Goal: Transaction & Acquisition: Download file/media

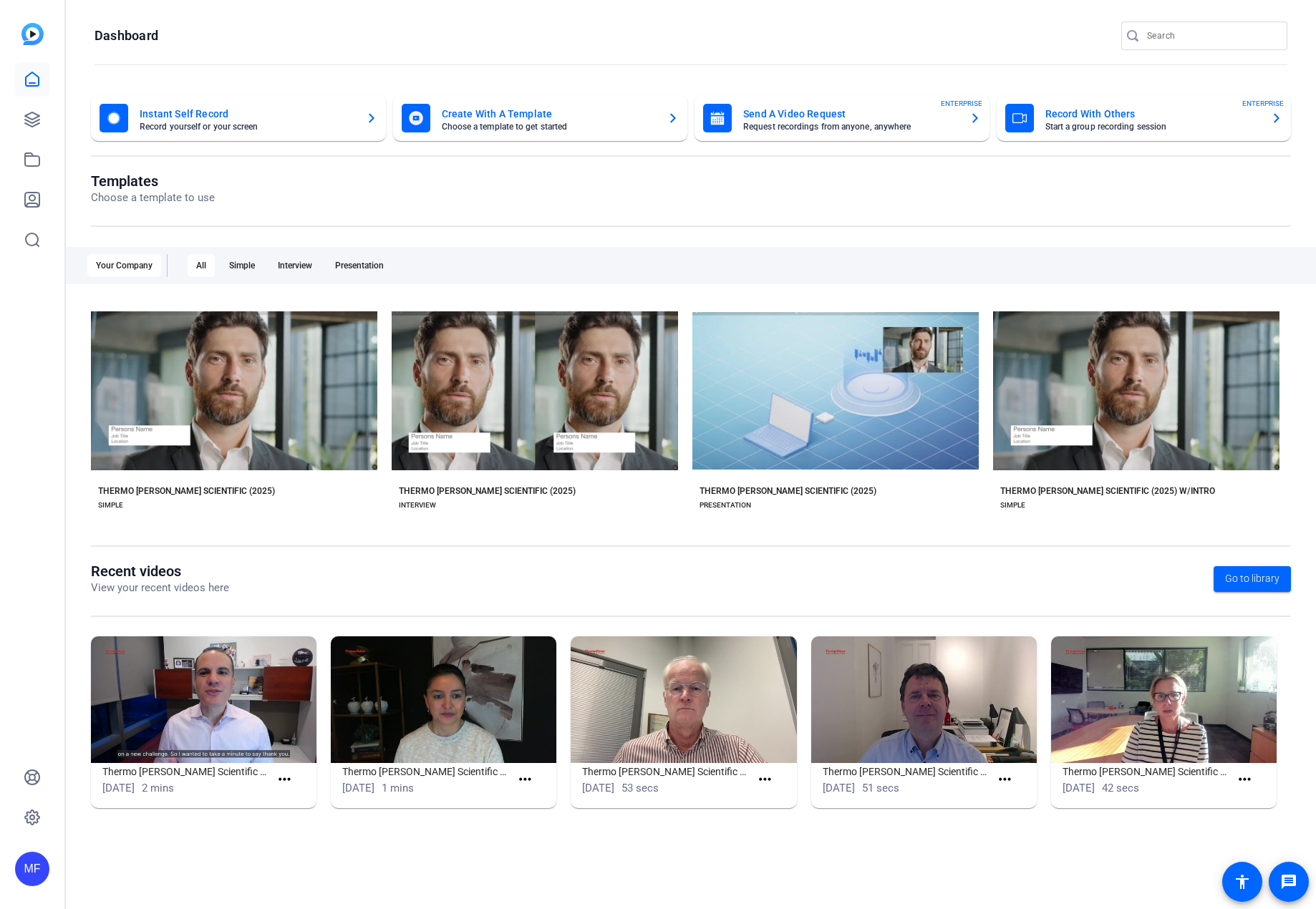
click at [41, 112] on div "If you need any assistance, please visit our HelpCenter , or reach out to our S…" at bounding box center [658, 95] width 1280 height 43
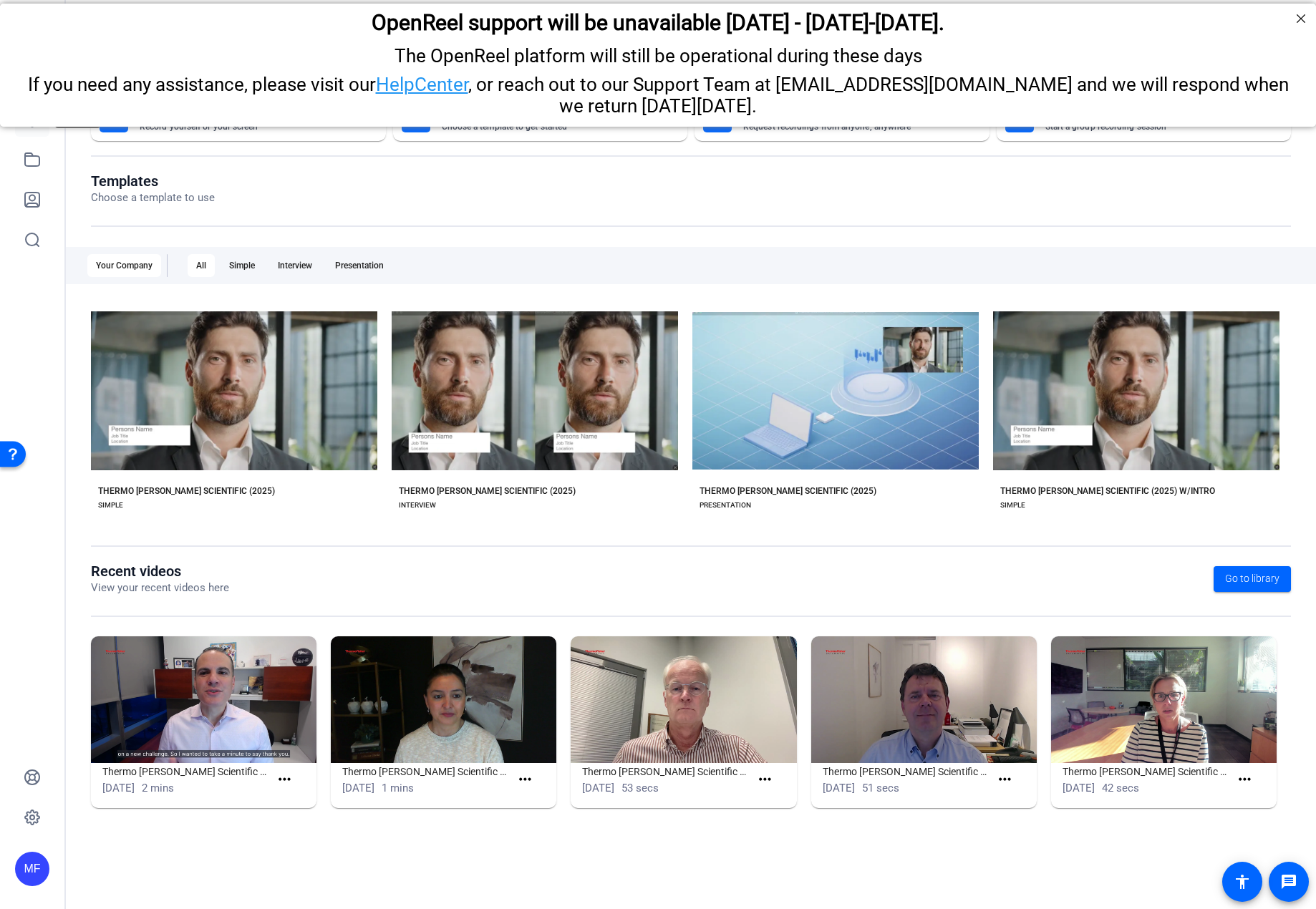
click at [32, 129] on link at bounding box center [32, 120] width 35 height 35
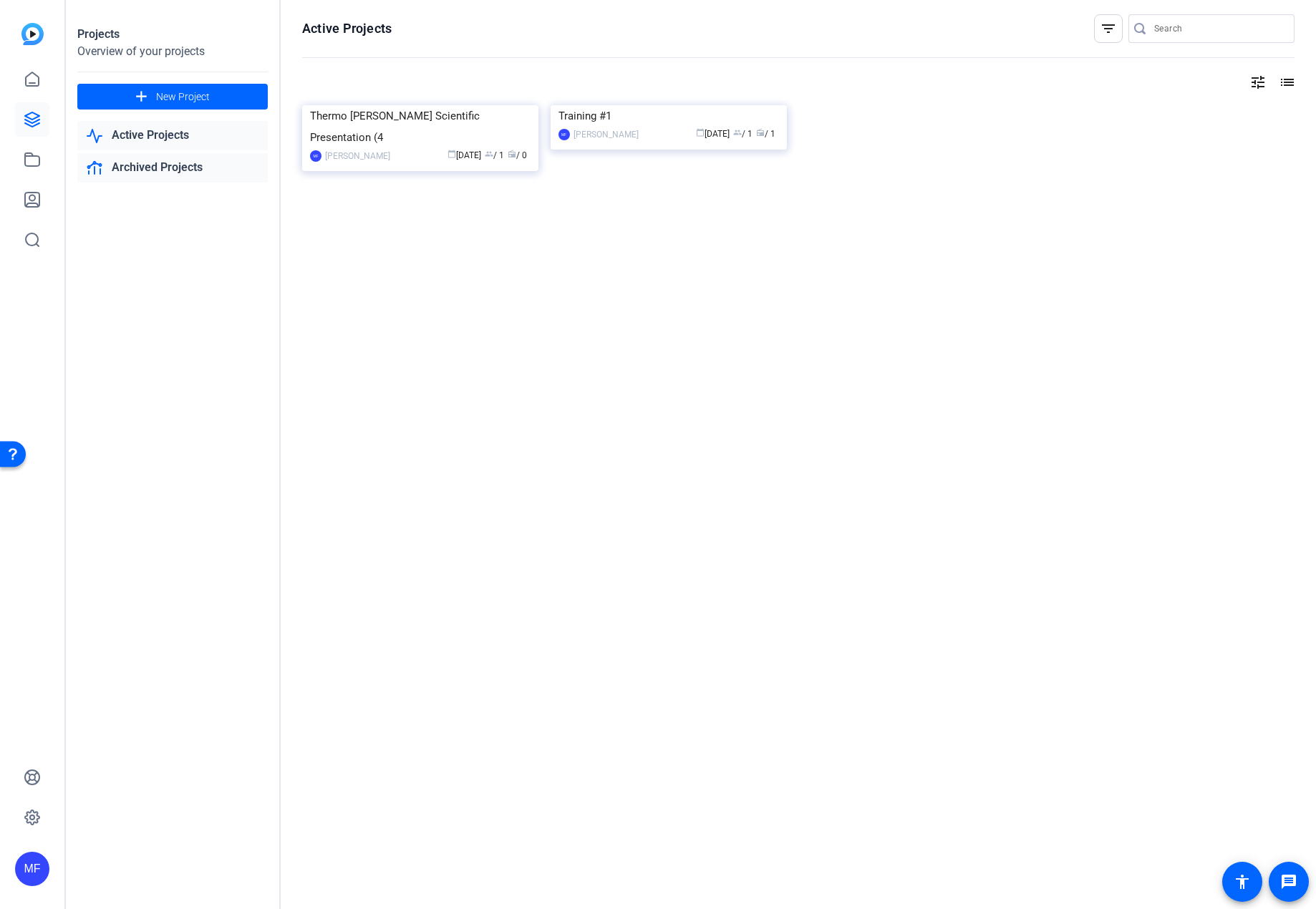
click at [144, 169] on link "Archived Projects" at bounding box center [172, 167] width 190 height 29
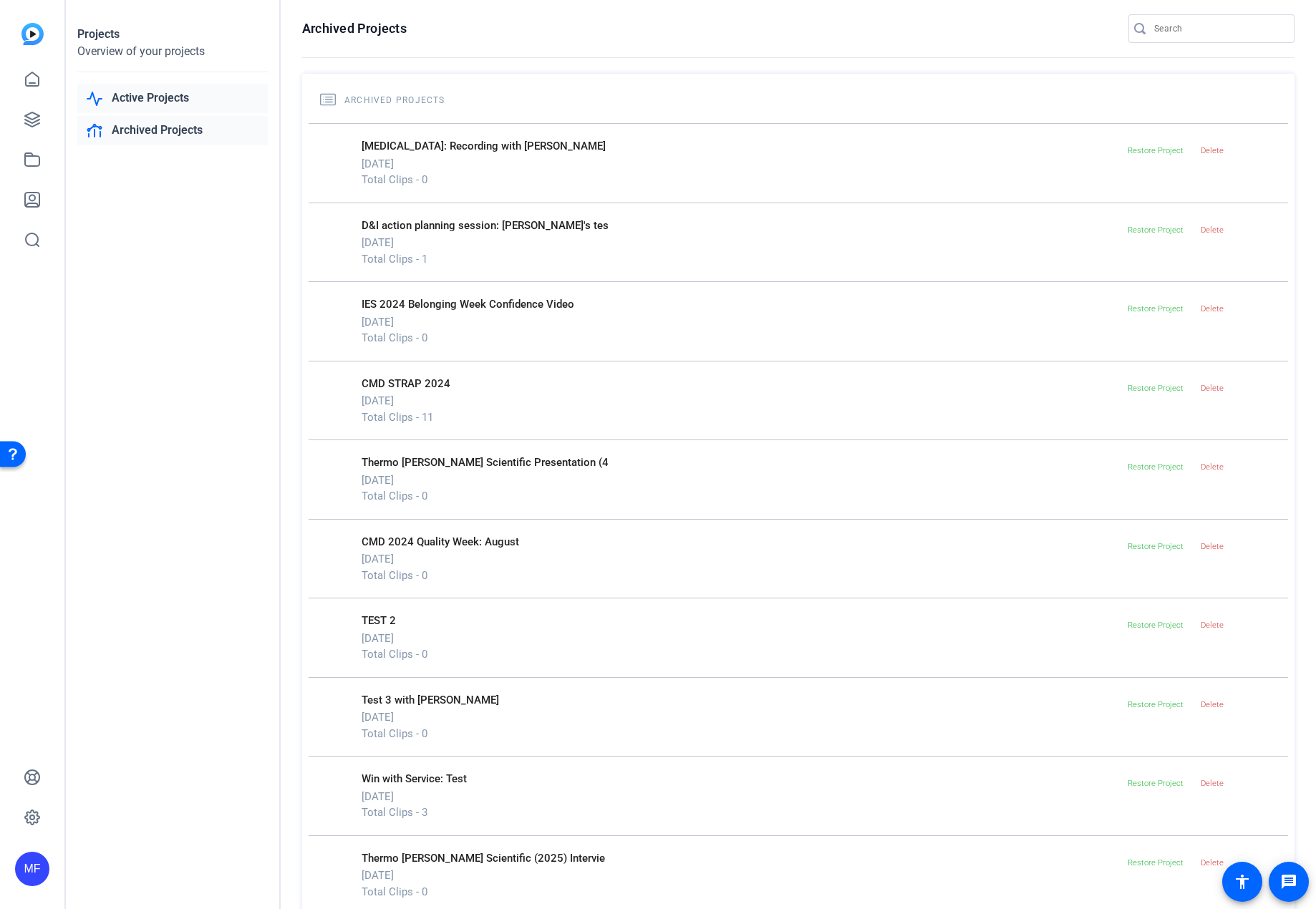
click at [156, 97] on link "Active Projects" at bounding box center [172, 98] width 190 height 29
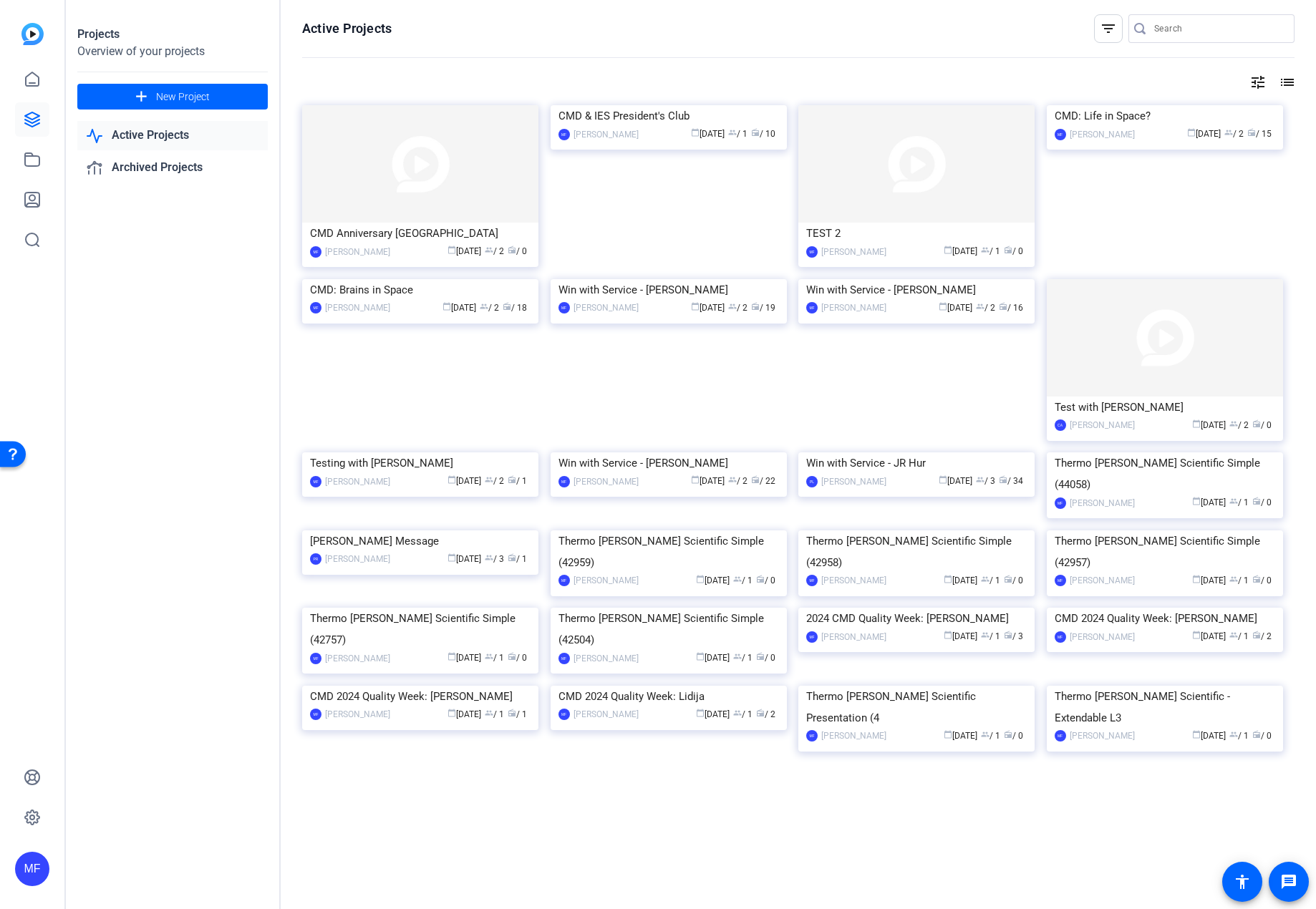
click at [1132, 105] on img at bounding box center [1165, 105] width 237 height 0
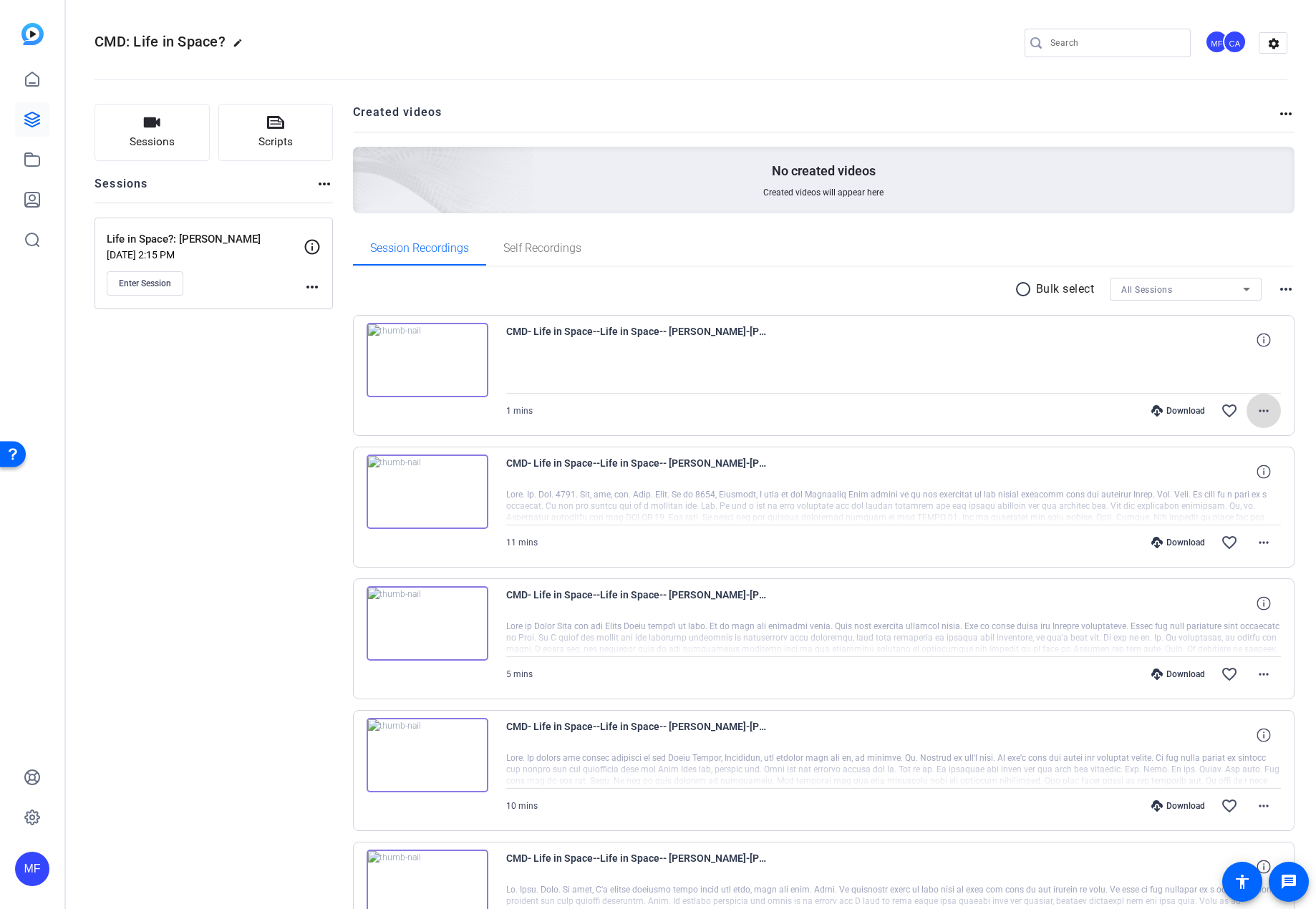
click at [1261, 409] on mat-icon "more_horiz" at bounding box center [1264, 411] width 17 height 17
click at [1232, 439] on span "Download Original" at bounding box center [1210, 441] width 104 height 17
click at [1256, 537] on mat-icon "more_horiz" at bounding box center [1264, 543] width 17 height 17
click at [1207, 577] on span "Download Original" at bounding box center [1219, 572] width 86 height 17
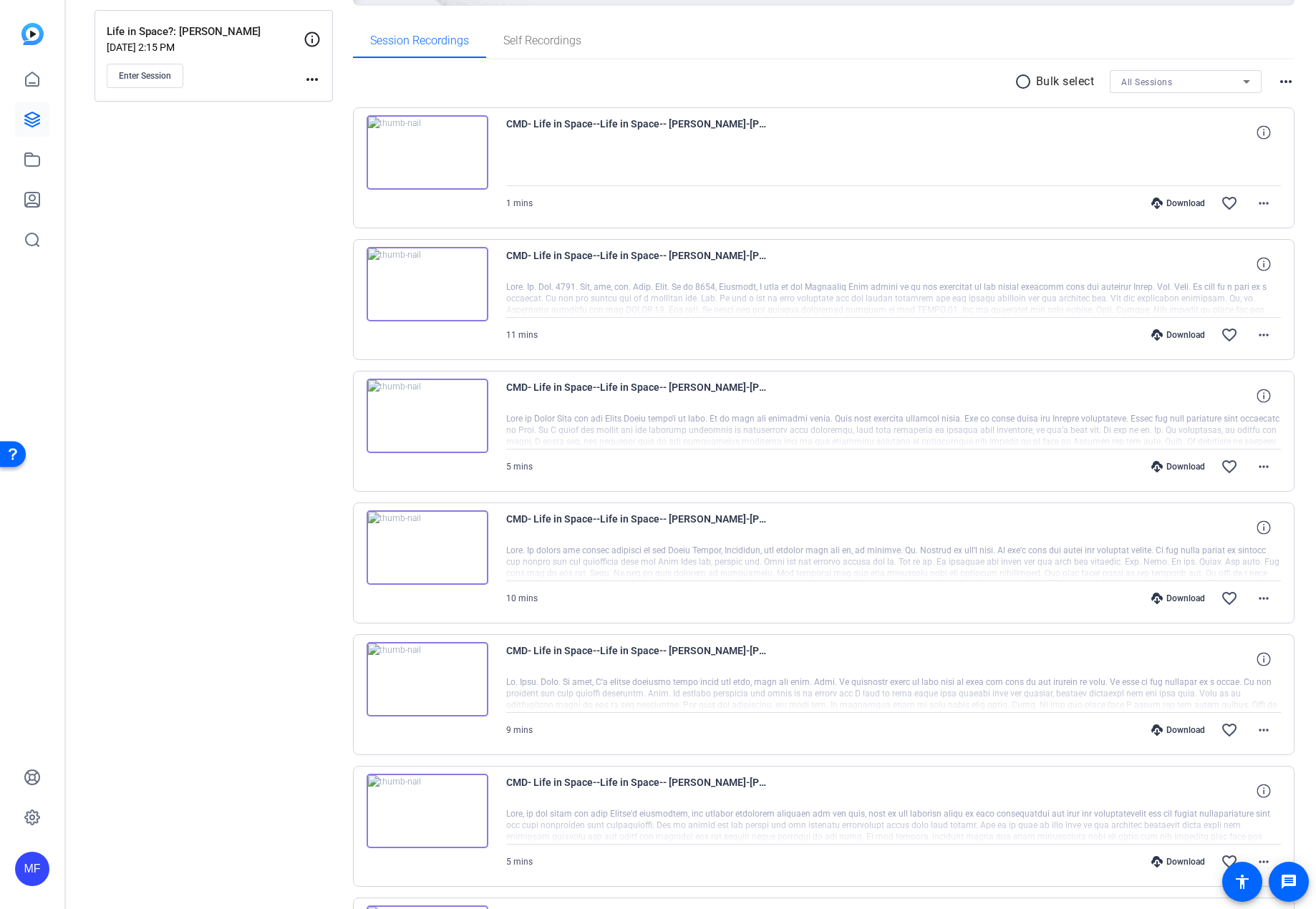
scroll to position [215, 0]
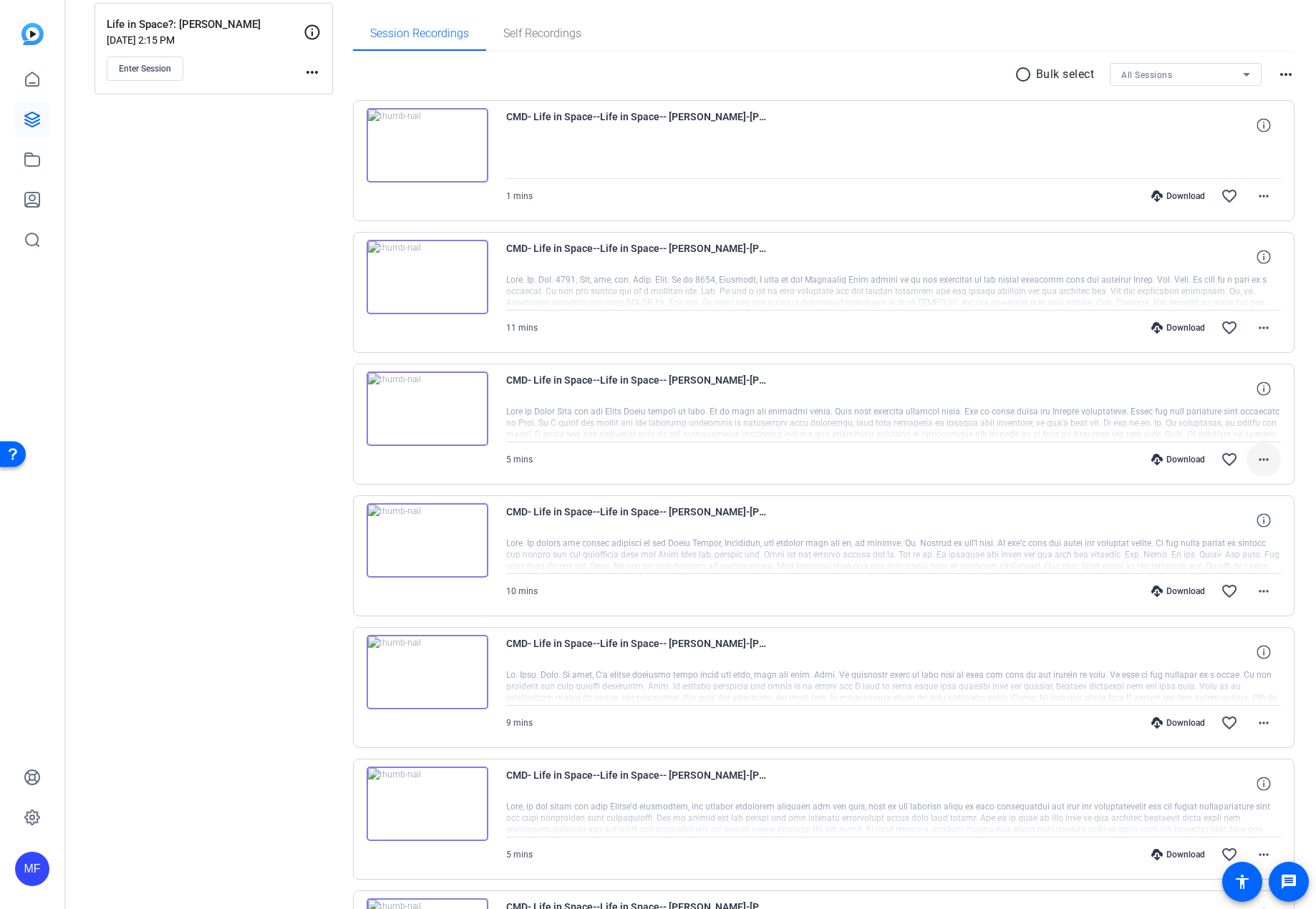
click at [1262, 461] on mat-icon "more_horiz" at bounding box center [1264, 459] width 17 height 17
click at [1216, 488] on span "Download Original" at bounding box center [1219, 490] width 86 height 17
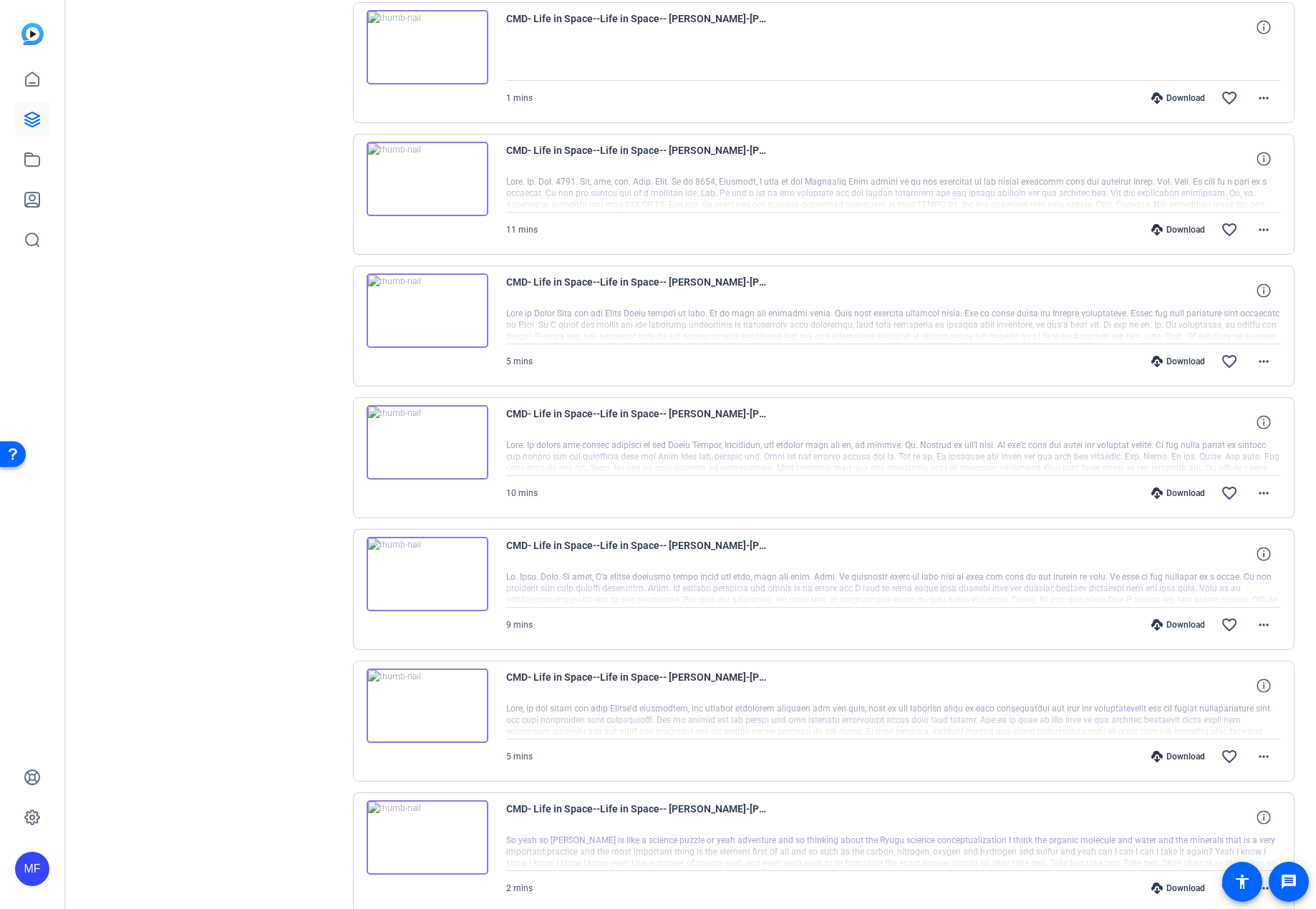
scroll to position [358, 0]
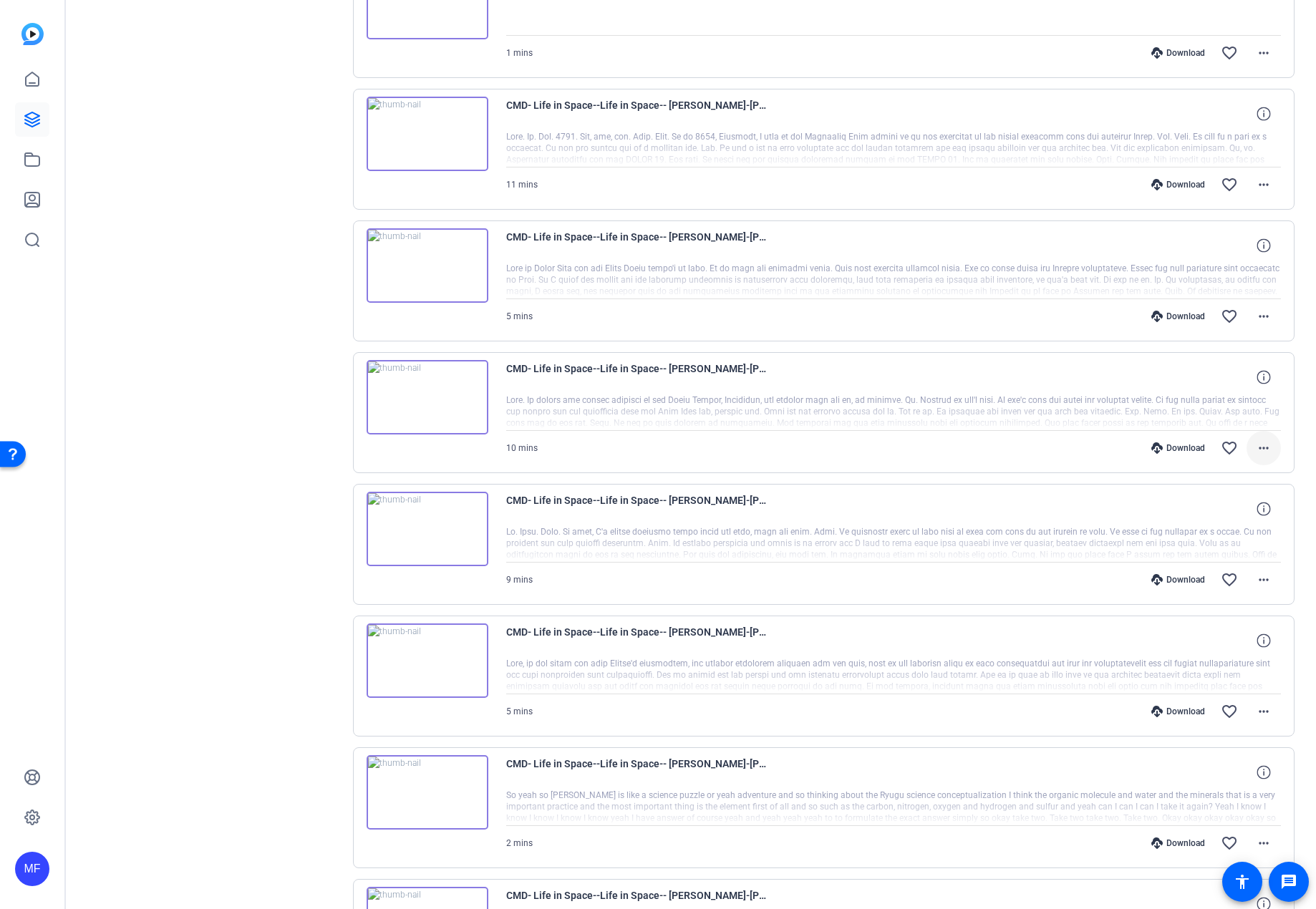
click at [1265, 451] on mat-icon "more_horiz" at bounding box center [1264, 448] width 17 height 17
click at [1221, 473] on span "Download Original" at bounding box center [1219, 478] width 86 height 17
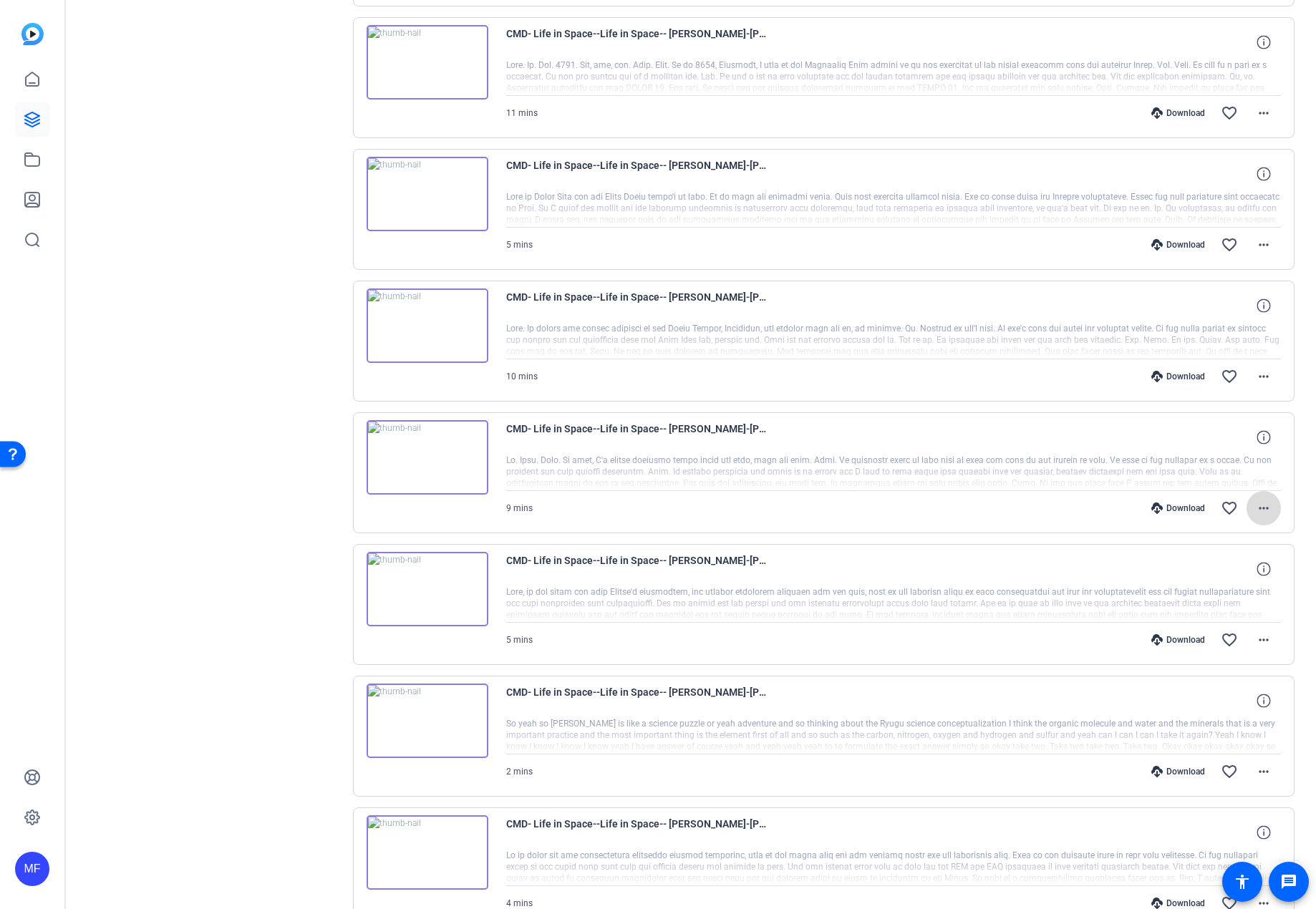
click at [1267, 502] on span at bounding box center [1264, 509] width 35 height 35
click at [1202, 530] on span "Download Original" at bounding box center [1219, 538] width 86 height 17
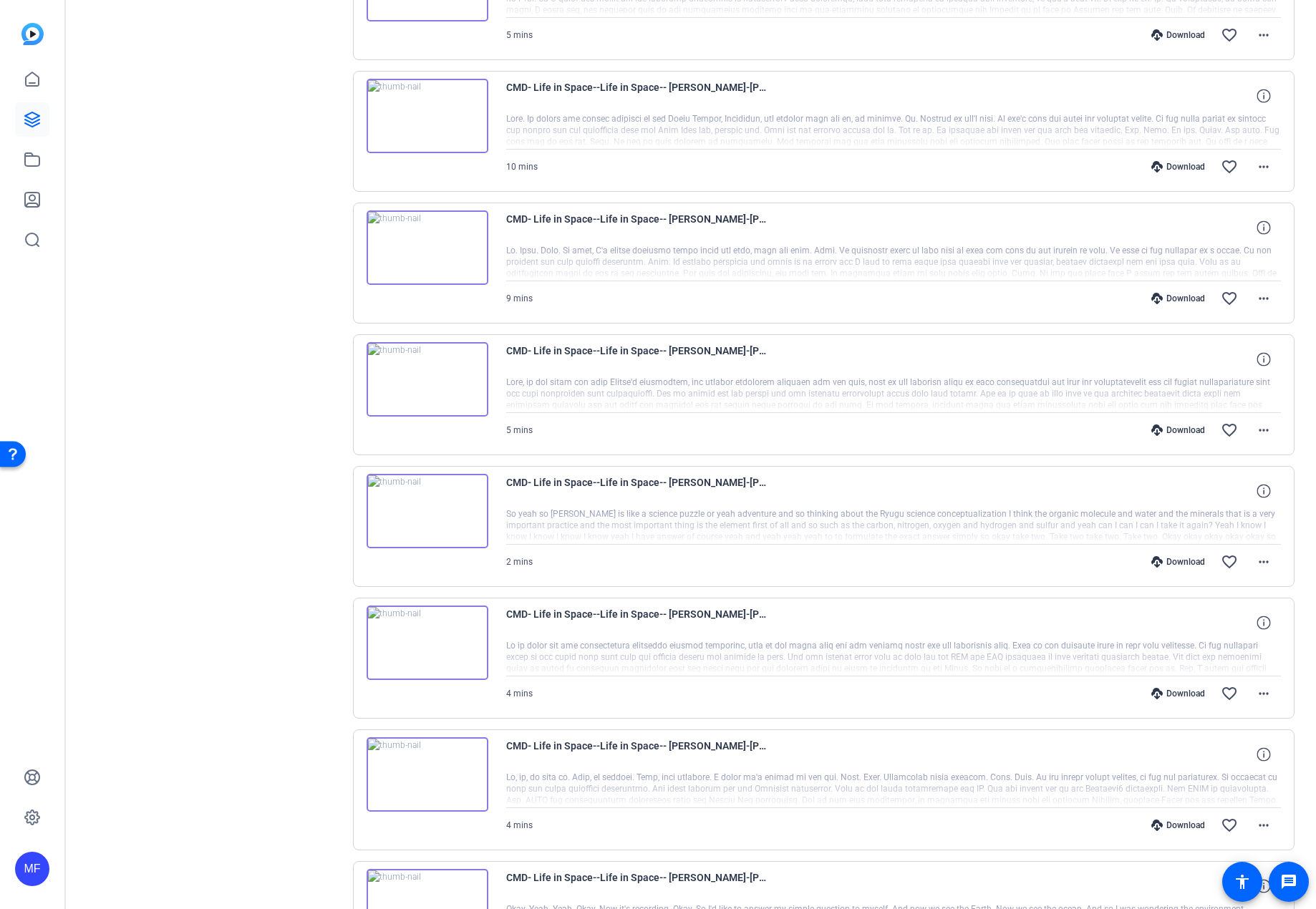
scroll to position [644, 0]
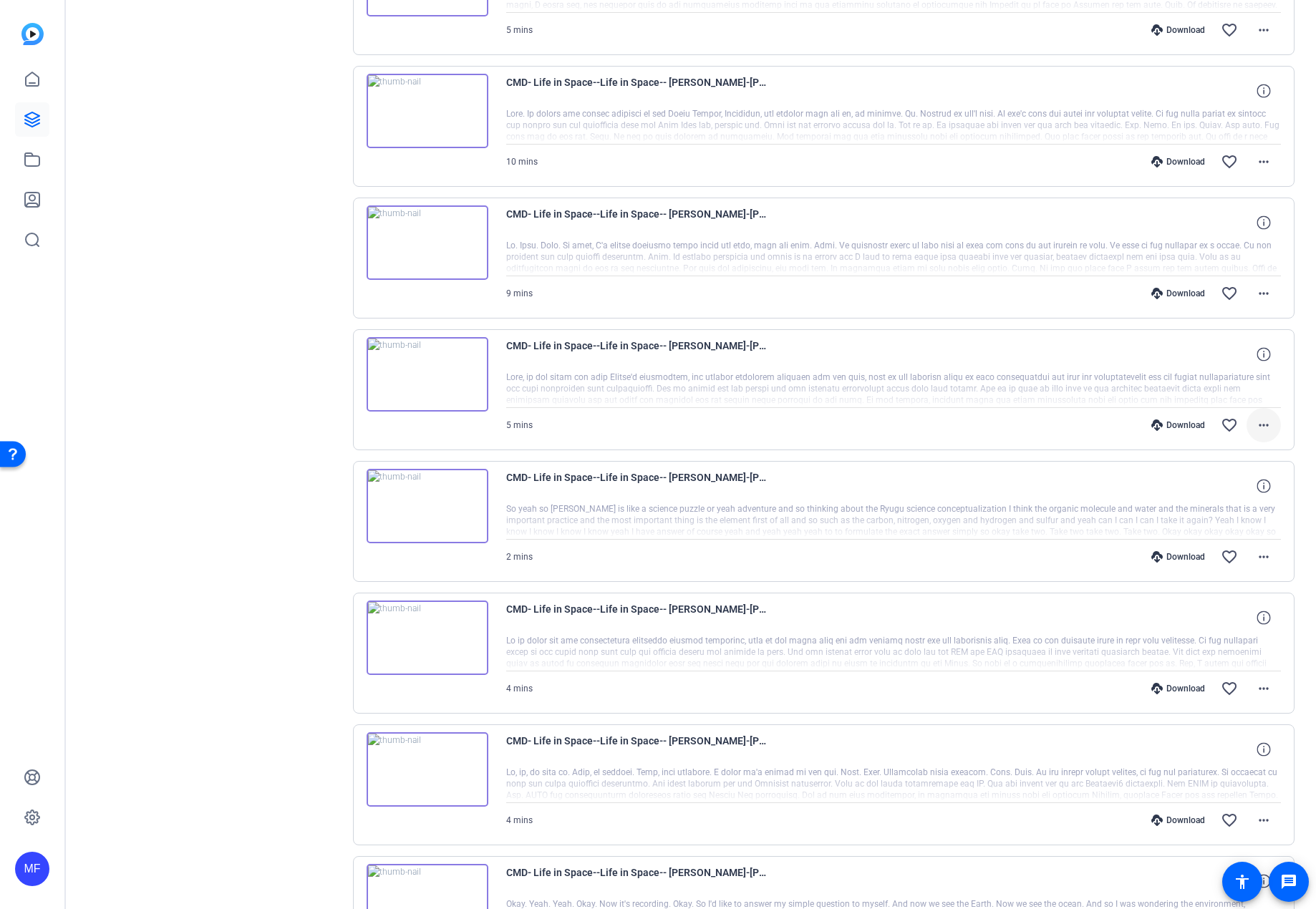
click at [1256, 427] on mat-icon "more_horiz" at bounding box center [1264, 425] width 17 height 17
click at [1217, 452] on span "Download Original" at bounding box center [1219, 455] width 86 height 17
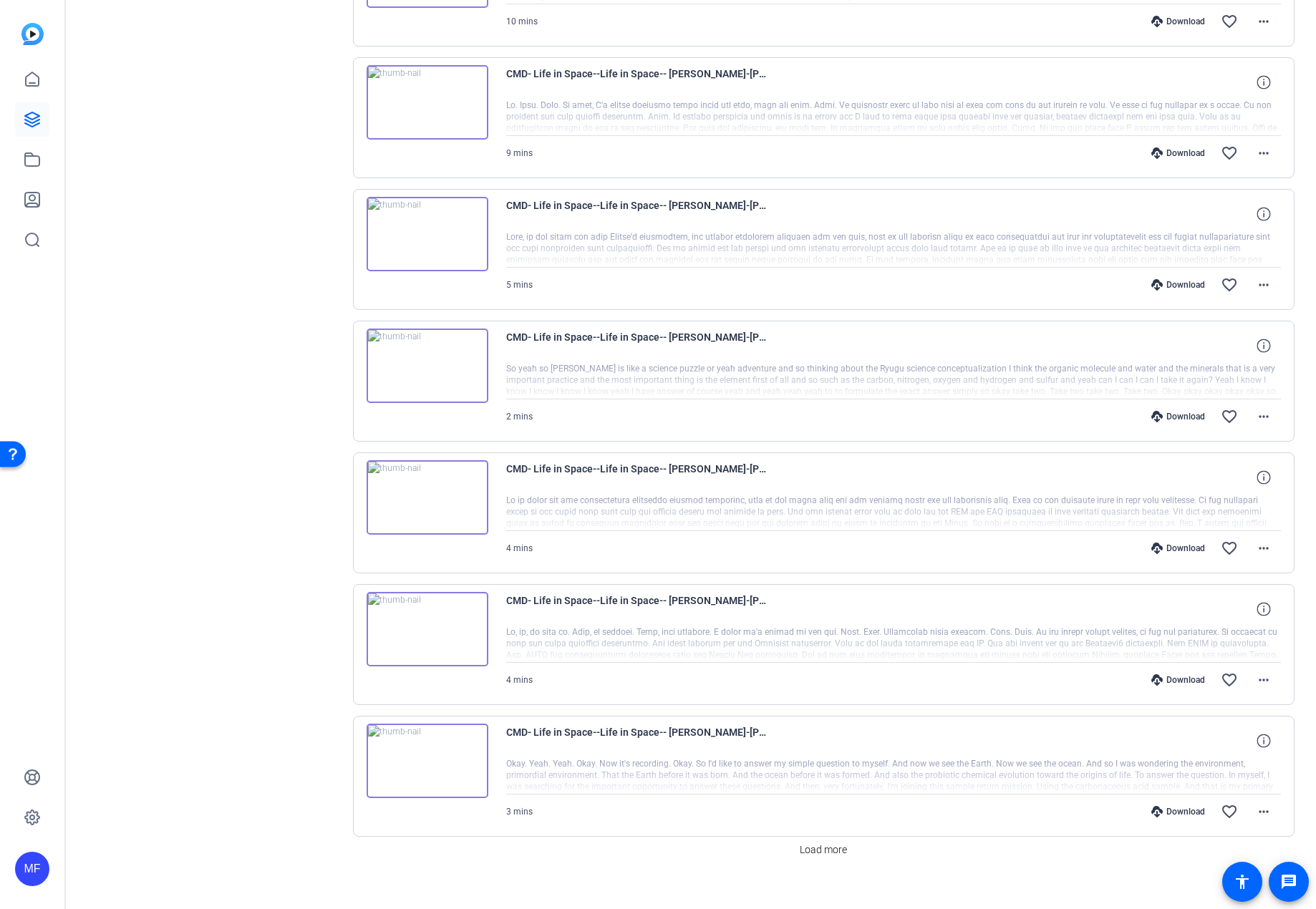
scroll to position [802, 0]
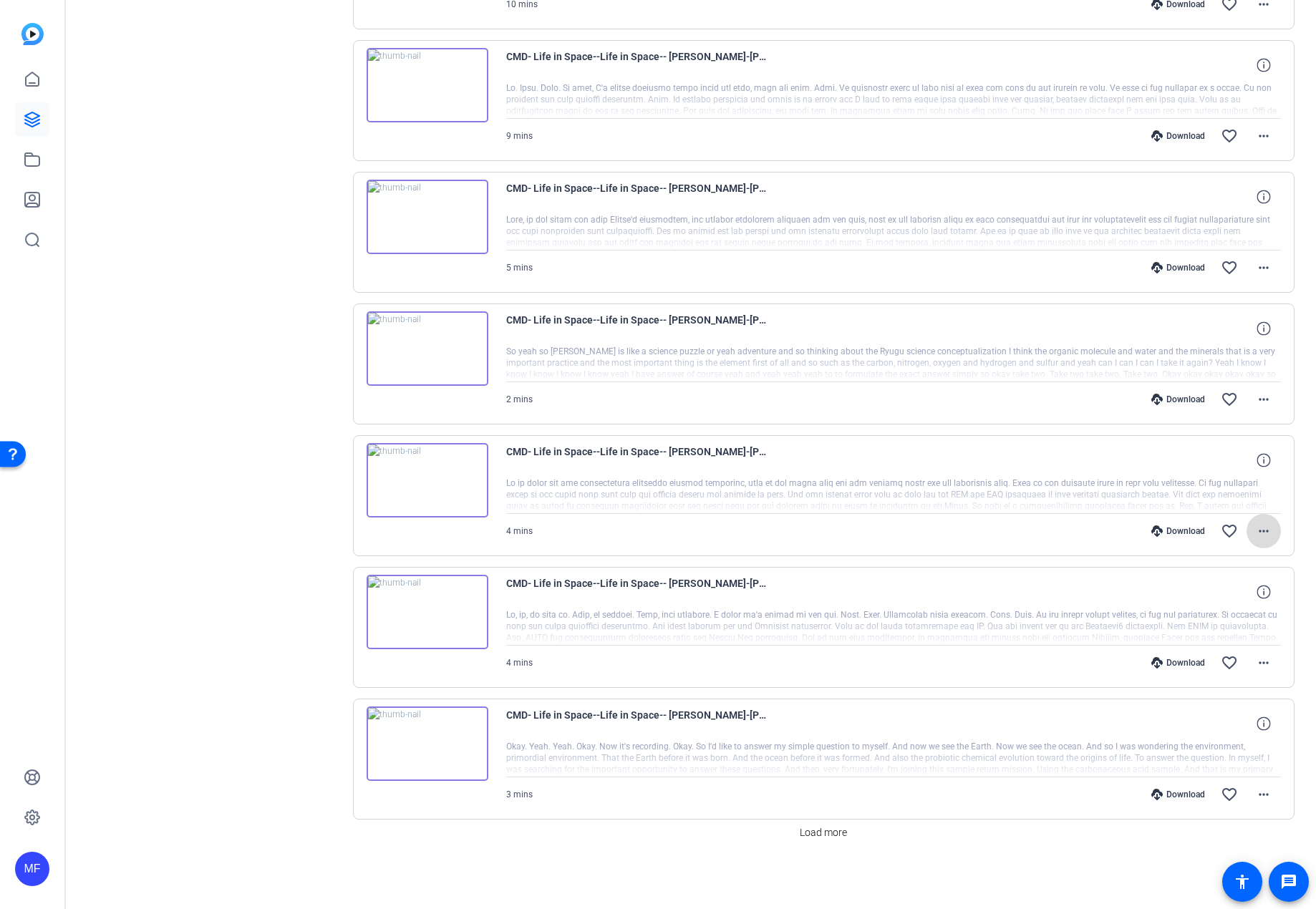
click at [1261, 529] on mat-icon "more_horiz" at bounding box center [1264, 531] width 17 height 17
click at [1223, 559] on span "Download Original" at bounding box center [1219, 561] width 86 height 17
click at [1258, 657] on mat-icon "more_horiz" at bounding box center [1264, 663] width 17 height 17
click at [1208, 686] on span "Download Original" at bounding box center [1219, 693] width 86 height 17
click at [1266, 797] on span at bounding box center [1264, 795] width 35 height 35
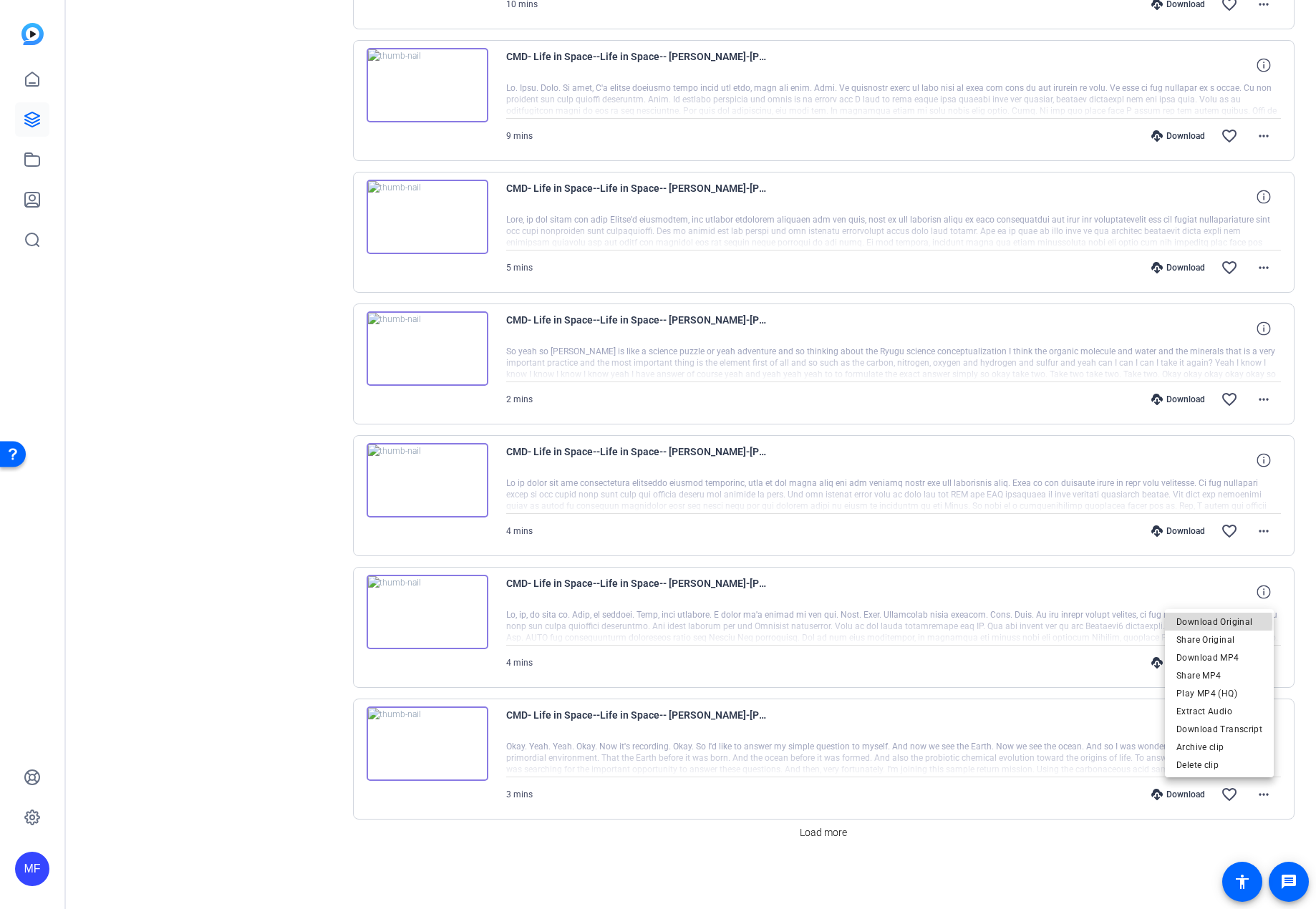
click at [1208, 622] on span "Download Original" at bounding box center [1219, 622] width 86 height 17
click at [800, 829] on span "Load more" at bounding box center [823, 833] width 47 height 15
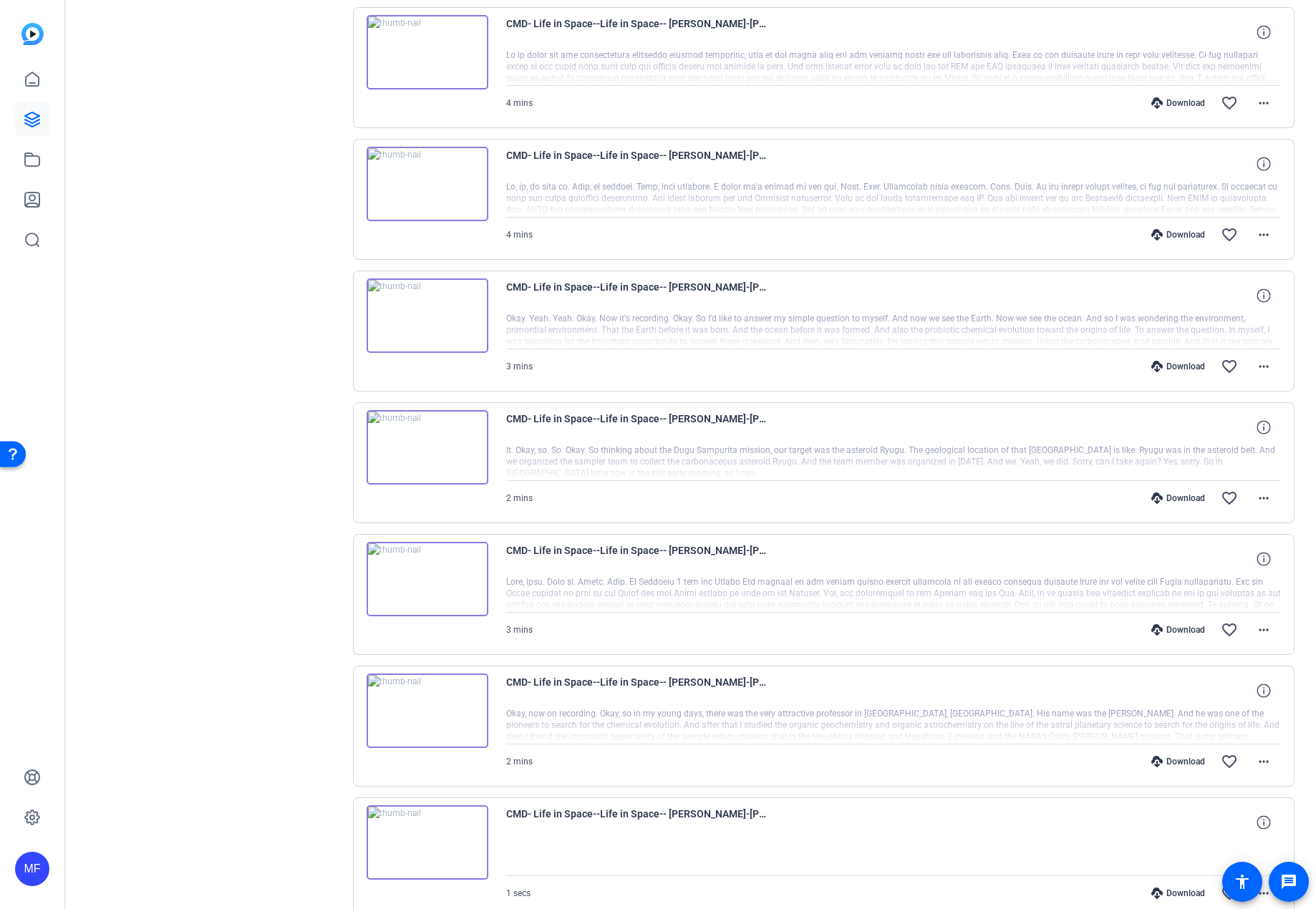
scroll to position [1232, 0]
click at [1256, 499] on mat-icon "more_horiz" at bounding box center [1264, 496] width 17 height 17
click at [1223, 526] on span "Download Original" at bounding box center [1219, 527] width 86 height 17
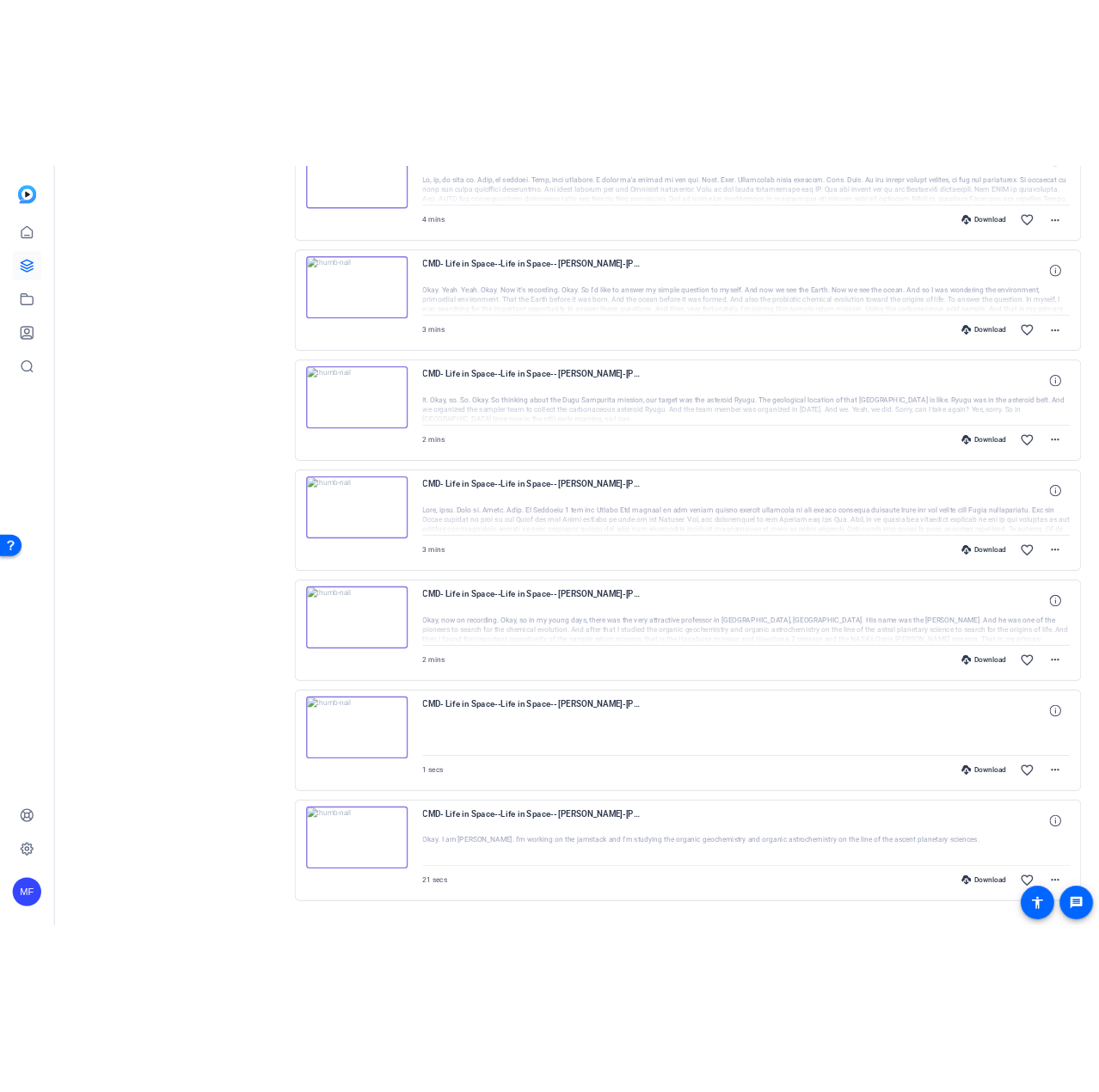
scroll to position [1724, 0]
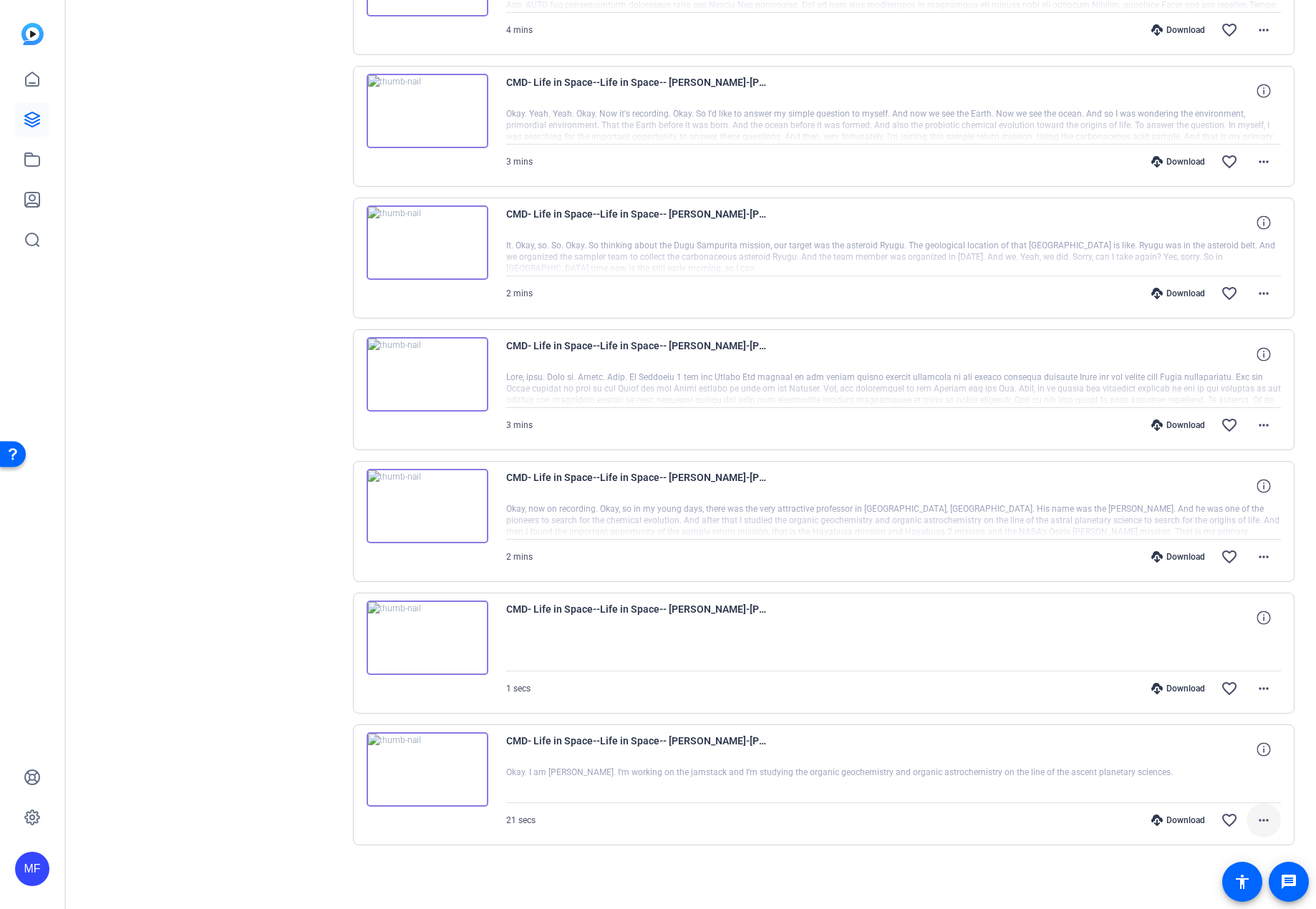
click at [1262, 824] on mat-icon "more_horiz" at bounding box center [1264, 820] width 17 height 17
click at [1197, 648] on span "Download Original" at bounding box center [1219, 648] width 86 height 17
